Goal: Find specific page/section: Find specific page/section

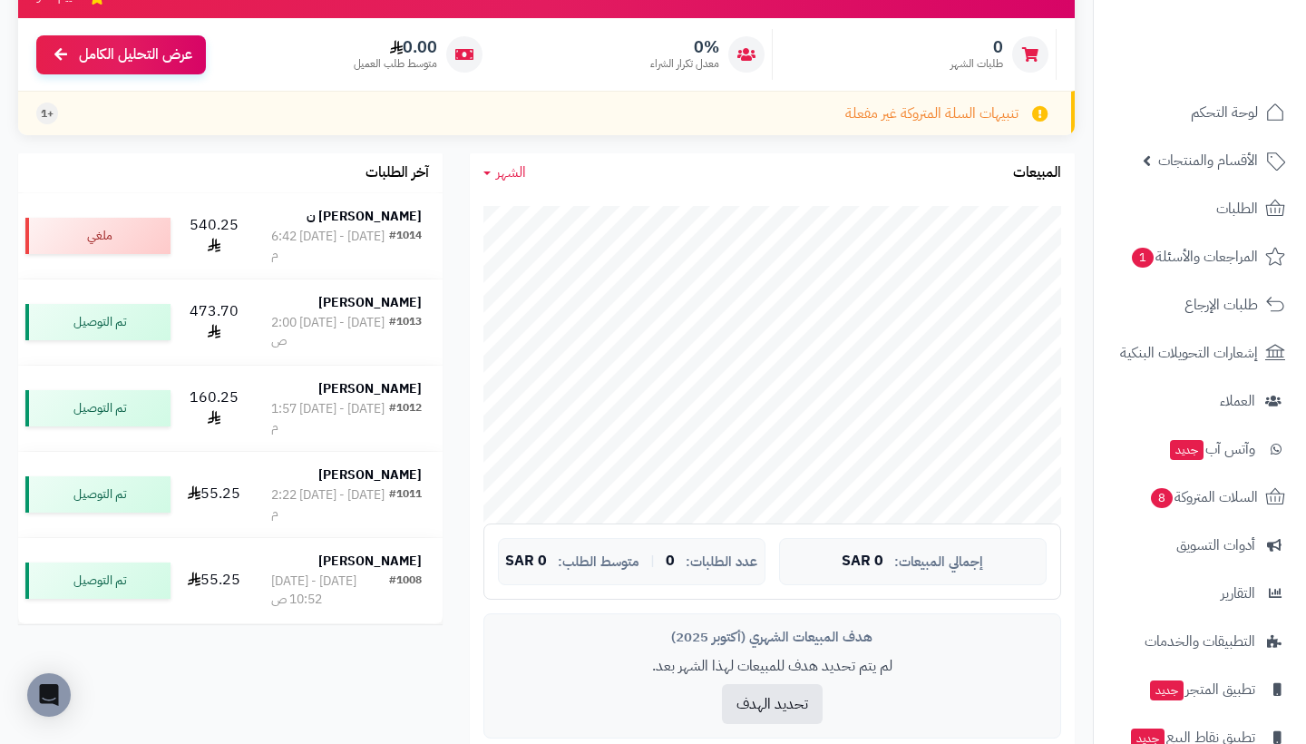
scroll to position [226, 0]
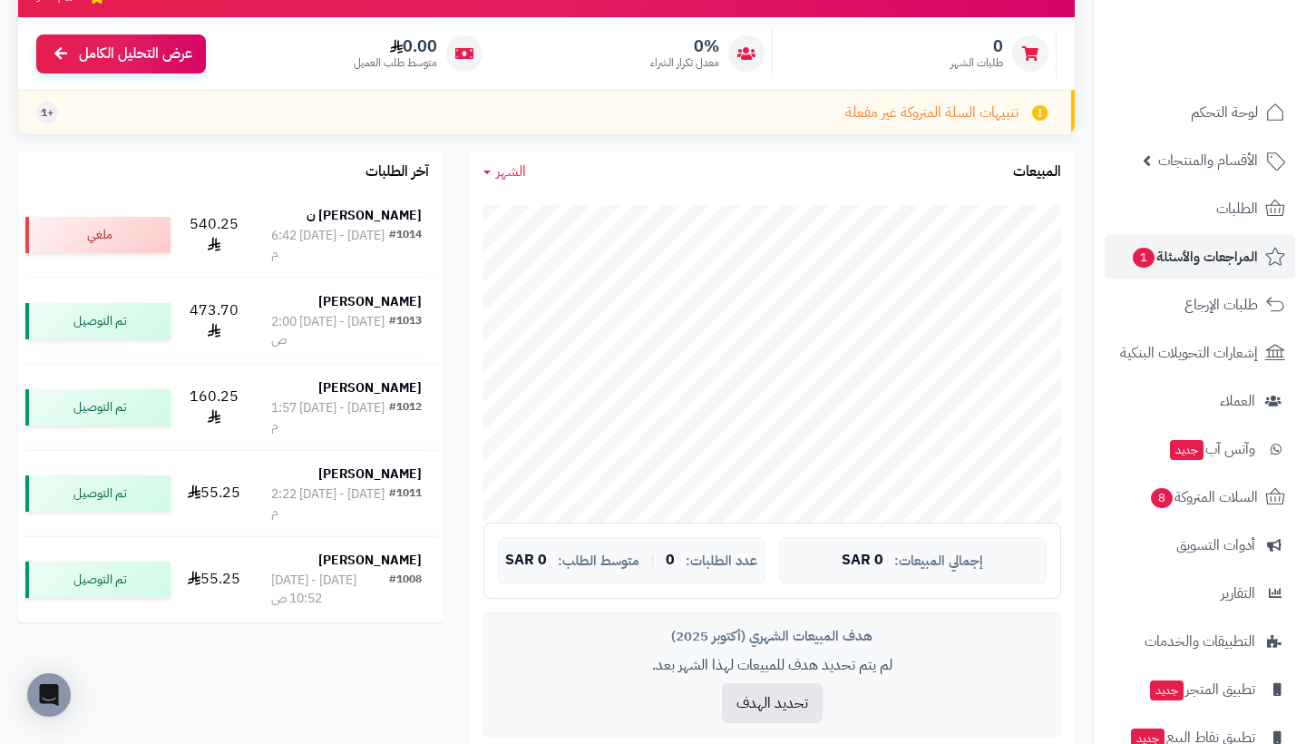
click at [1231, 271] on link "المراجعات والأسئلة 1" at bounding box center [1200, 257] width 190 height 44
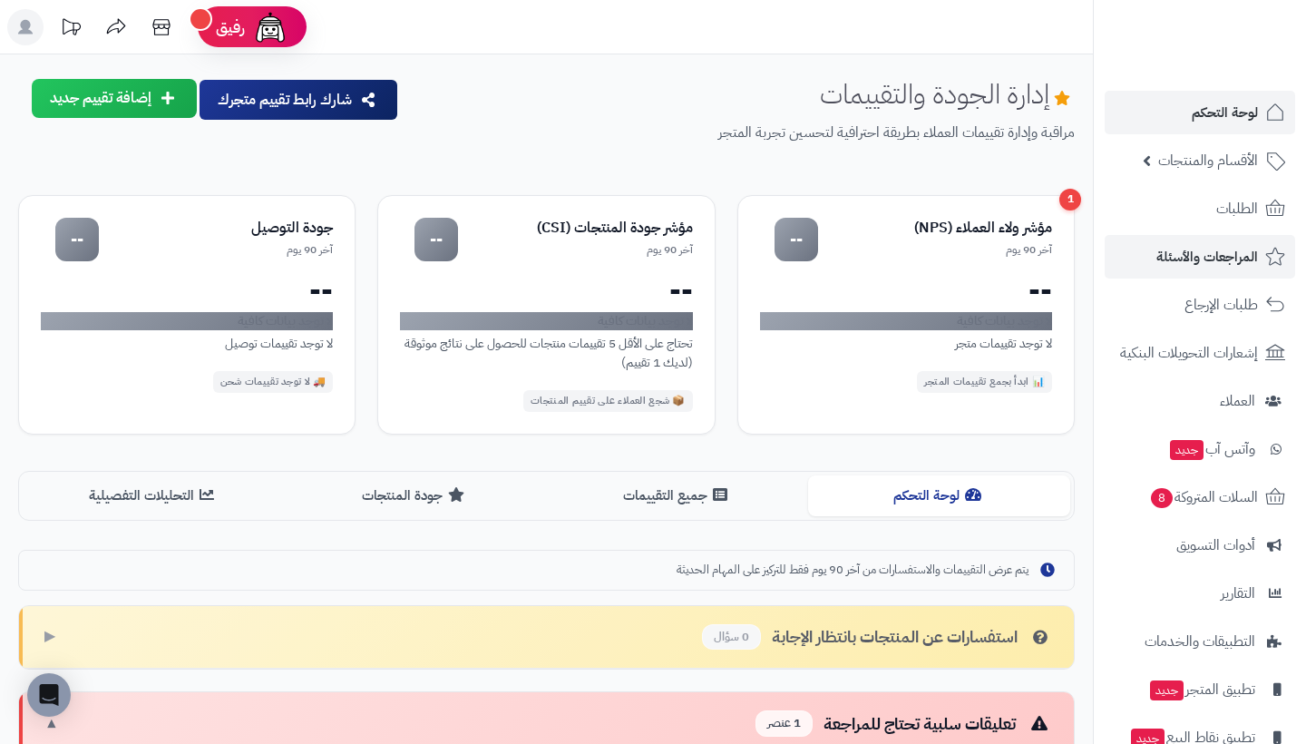
click at [1233, 113] on span "لوحة التحكم" at bounding box center [1225, 112] width 66 height 25
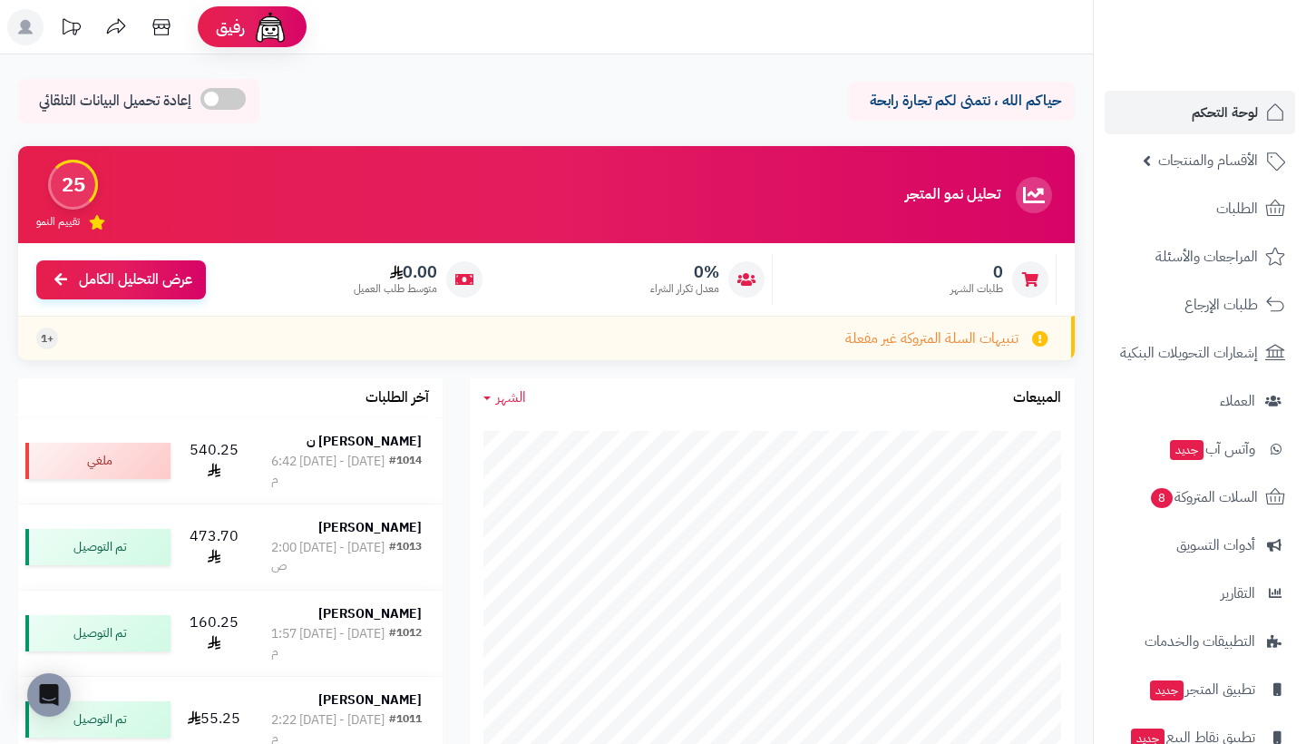
click at [1219, 121] on span "لوحة التحكم" at bounding box center [1225, 112] width 66 height 25
